Goal: Complete application form

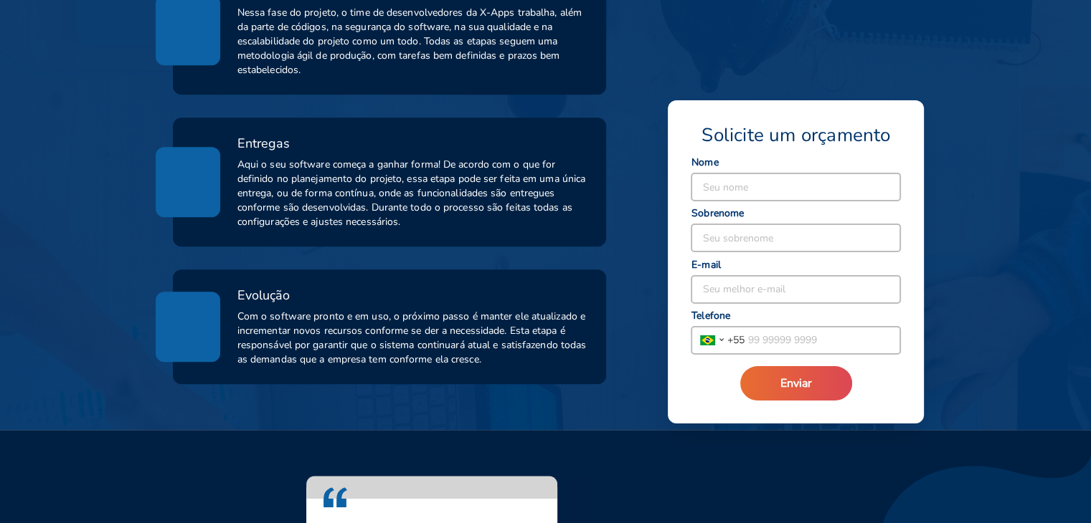
scroll to position [789, 0]
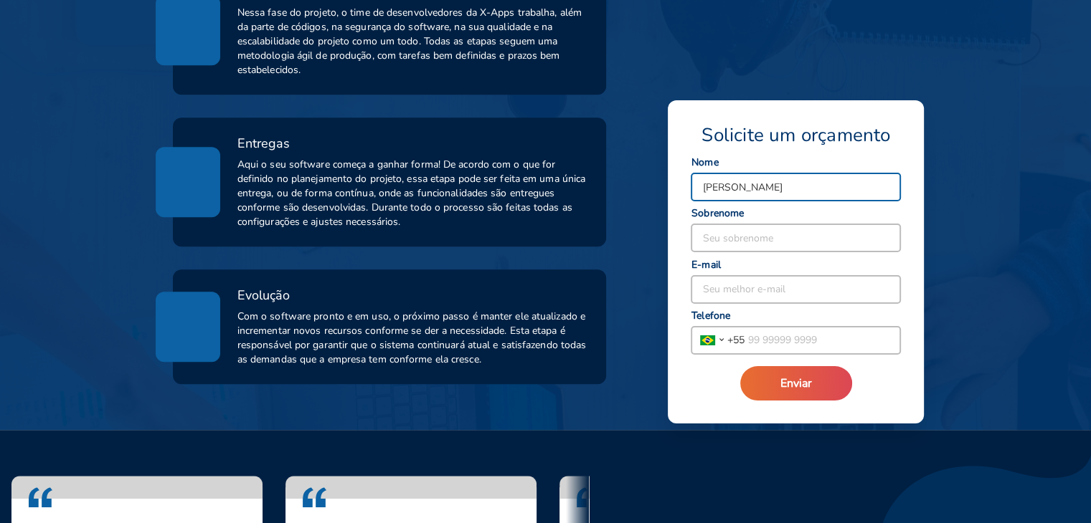
type input "[PERSON_NAME]"
click at [860, 227] on input at bounding box center [795, 237] width 209 height 27
type input "Magid"
click at [823, 282] on input at bounding box center [795, 289] width 209 height 27
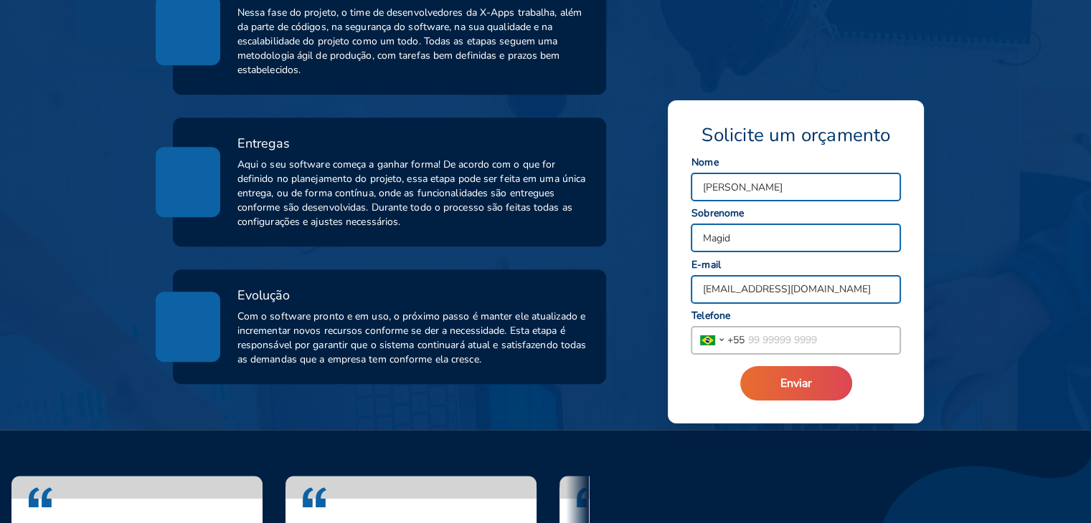
type input "[EMAIL_ADDRESS][DOMAIN_NAME]"
click at [823, 346] on input "tel" at bounding box center [822, 340] width 156 height 27
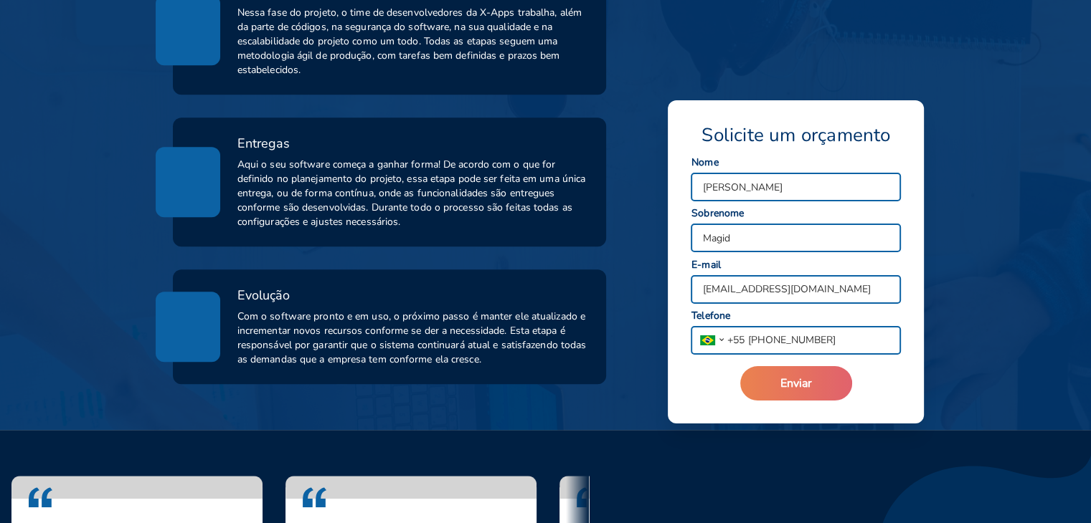
type input "[PHONE_NUMBER]"
click at [824, 397] on button "Enviar" at bounding box center [796, 383] width 112 height 34
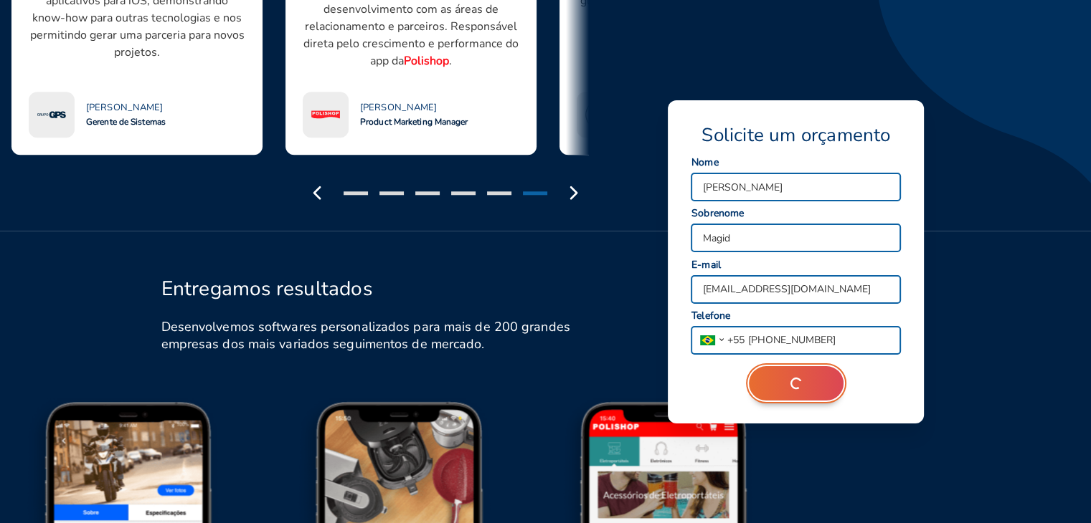
scroll to position [1362, 0]
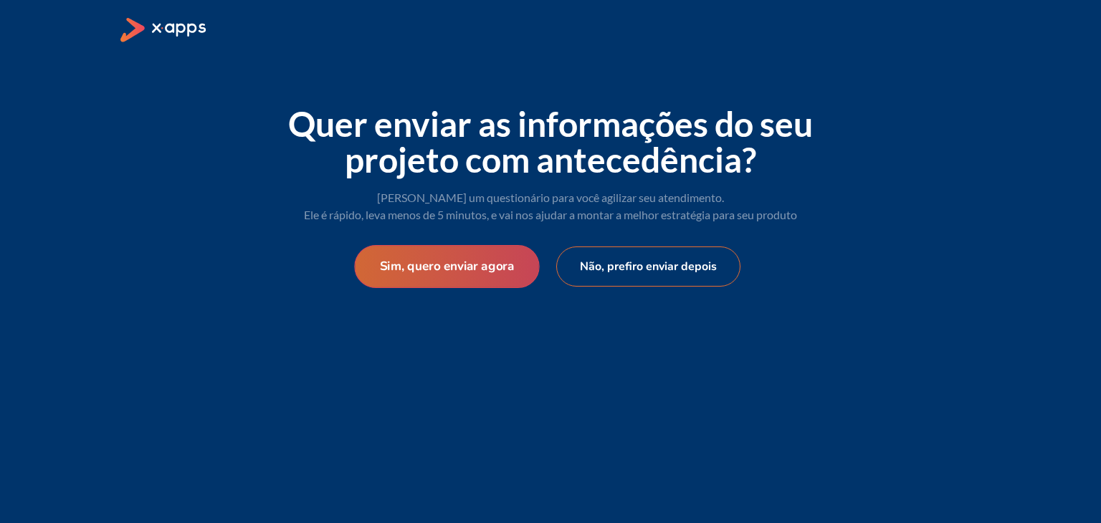
click at [475, 263] on button "Sim, quero enviar agora" at bounding box center [446, 266] width 185 height 43
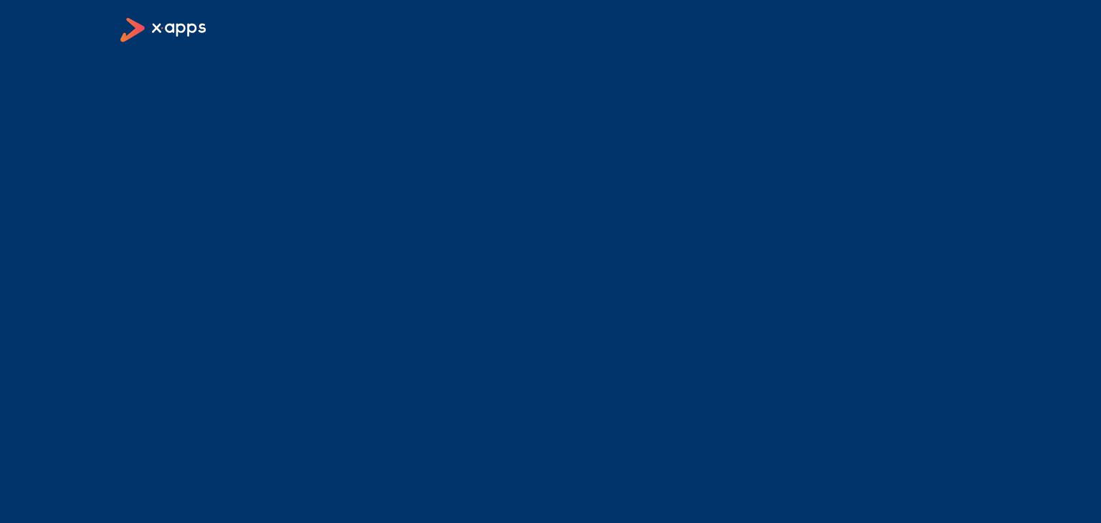
drag, startPoint x: 130, startPoint y: 4, endPoint x: 135, endPoint y: 27, distance: 23.3
click at [133, 19] on header at bounding box center [550, 30] width 1101 height 60
click at [138, 30] on icon at bounding box center [132, 30] width 24 height 25
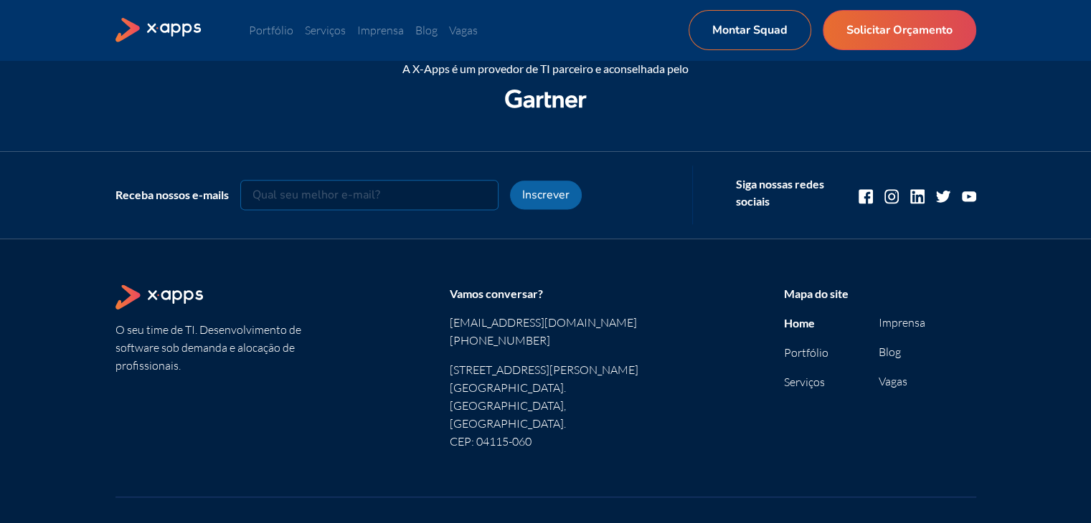
scroll to position [1902, 0]
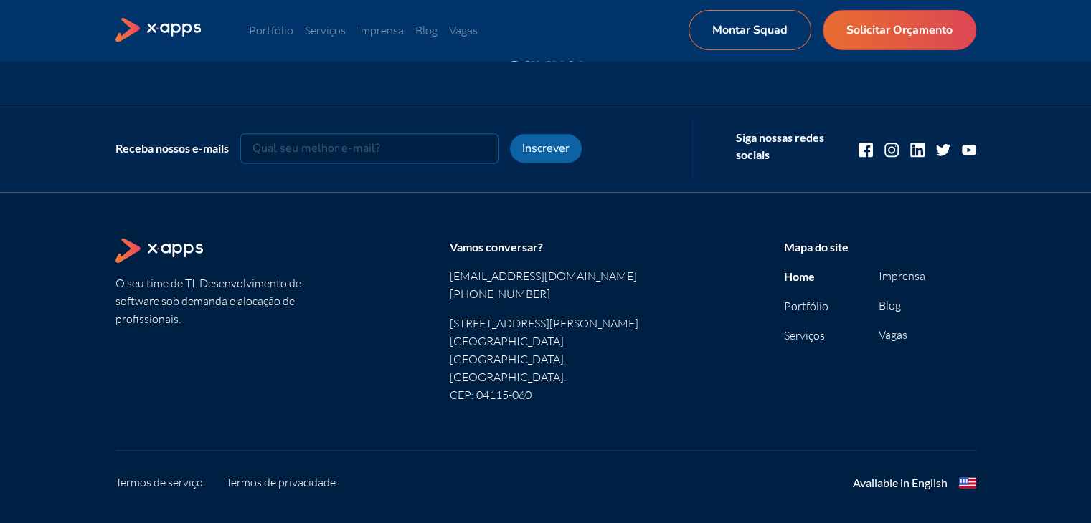
drag, startPoint x: 931, startPoint y: 488, endPoint x: 305, endPoint y: 461, distance: 625.8
